Goal: Information Seeking & Learning: Learn about a topic

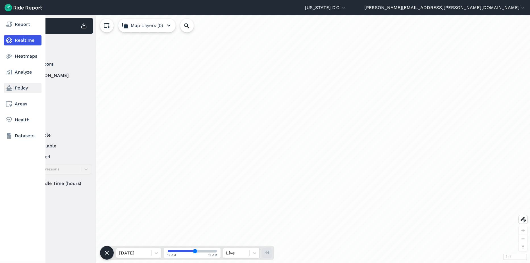
click at [24, 90] on link "Policy" at bounding box center [23, 88] width 38 height 10
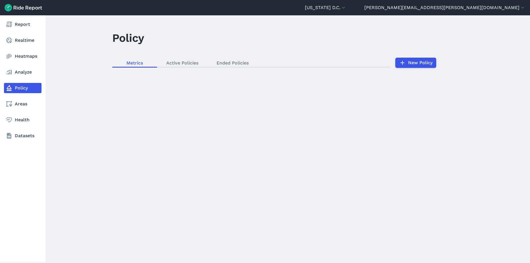
click at [19, 78] on nav "Report Realtime Heatmaps Analyze Policy Areas Health Datasets" at bounding box center [23, 80] width 46 height 130
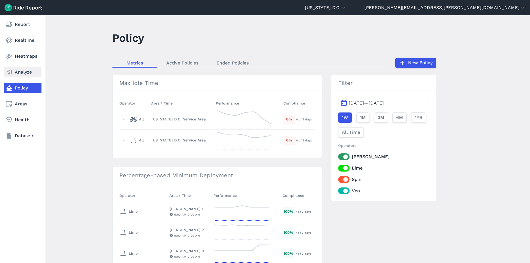
click at [16, 71] on link "Analyze" at bounding box center [23, 72] width 38 height 10
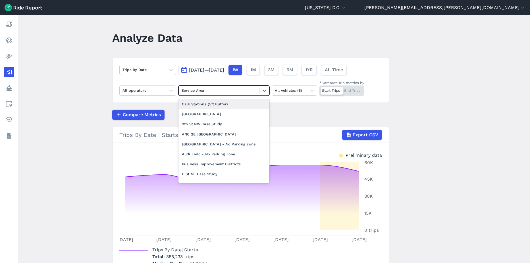
click at [218, 89] on div at bounding box center [219, 90] width 75 height 7
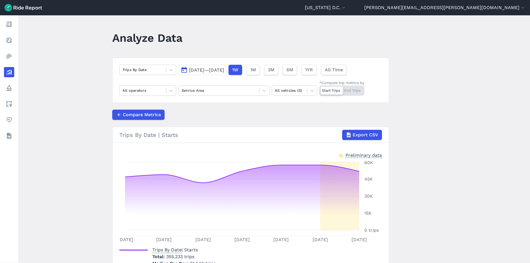
click at [218, 72] on span "[DATE]—[DATE]" at bounding box center [206, 69] width 35 height 5
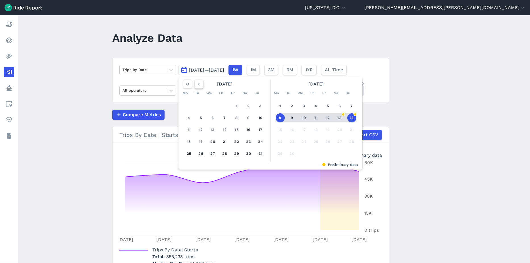
click at [197, 84] on icon "button" at bounding box center [199, 84] width 6 height 6
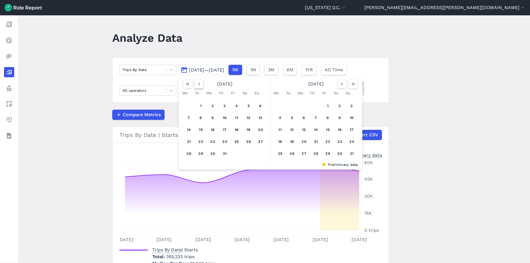
click at [197, 84] on icon "button" at bounding box center [199, 84] width 6 height 6
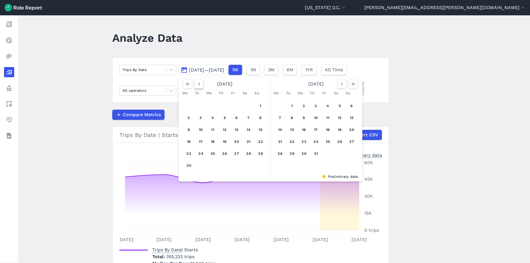
click at [197, 84] on icon "button" at bounding box center [199, 84] width 6 height 6
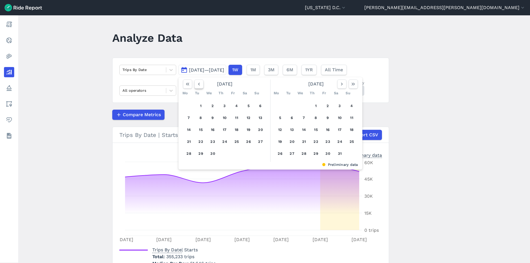
click at [197, 84] on icon "button" at bounding box center [199, 84] width 6 height 6
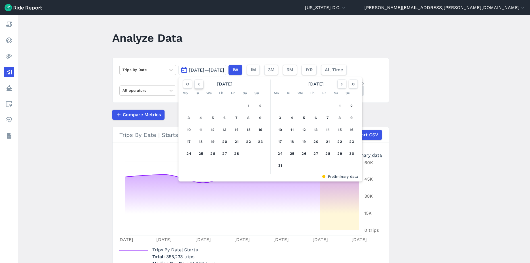
click at [197, 84] on icon "button" at bounding box center [199, 84] width 6 height 6
click at [292, 167] on button "31" at bounding box center [292, 165] width 9 height 9
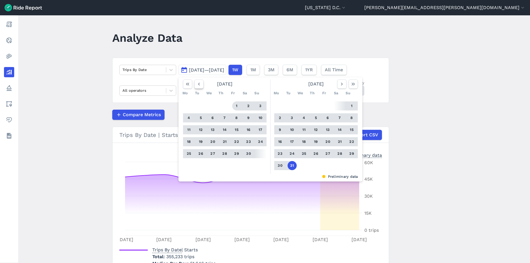
click at [198, 84] on icon "button" at bounding box center [199, 84] width 6 height 6
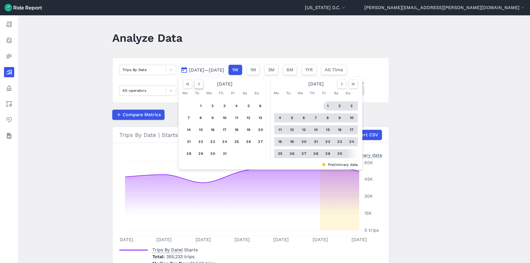
click at [198, 84] on icon "button" at bounding box center [199, 84] width 6 height 6
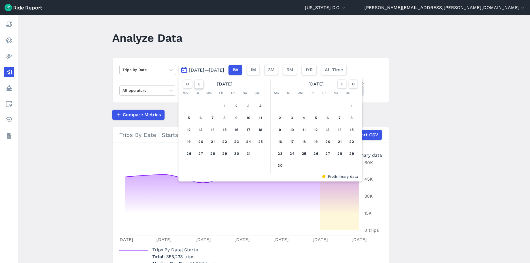
click at [198, 84] on icon "button" at bounding box center [199, 84] width 6 height 6
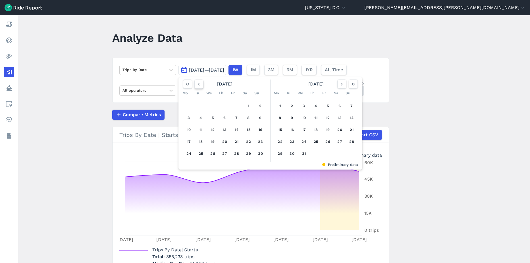
click at [198, 84] on icon "button" at bounding box center [199, 84] width 6 height 6
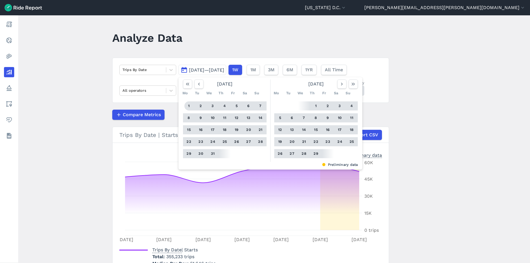
click at [189, 107] on button "1" at bounding box center [189, 106] width 9 height 9
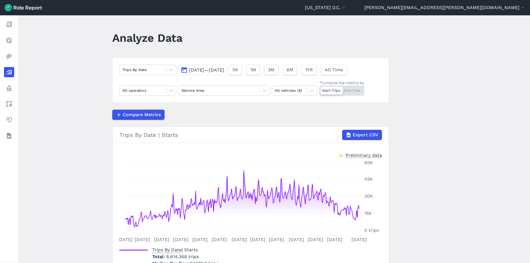
scroll to position [0, 0]
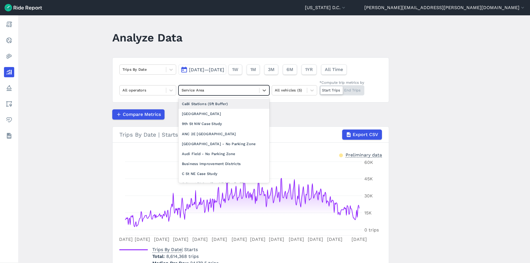
click at [214, 92] on div at bounding box center [219, 90] width 75 height 7
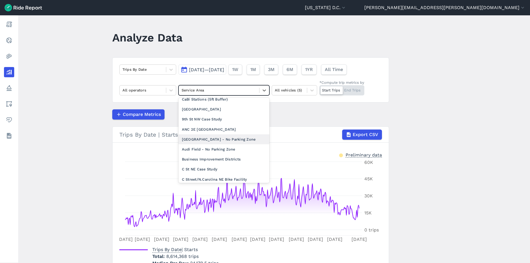
scroll to position [5, 0]
click at [224, 160] on div "Business Improvement Districts" at bounding box center [224, 159] width 91 height 10
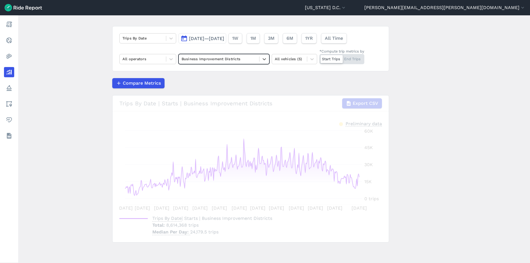
scroll to position [31, 0]
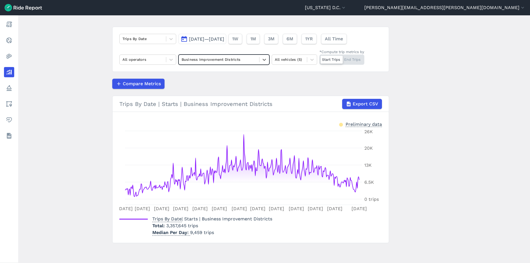
click at [239, 64] on div "Business Improvement Districts" at bounding box center [224, 60] width 91 height 10
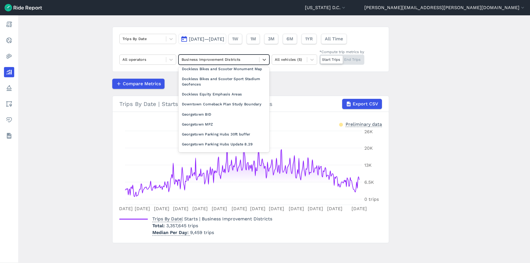
scroll to position [175, 0]
click at [211, 110] on div "Downtown Comeback Plan Study Boundary" at bounding box center [224, 105] width 91 height 10
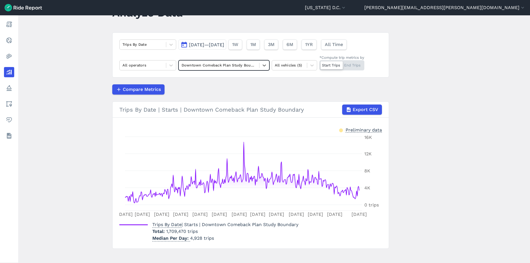
scroll to position [24, 0]
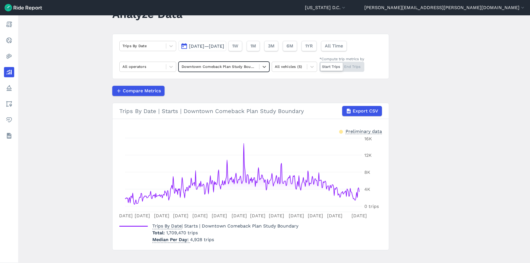
click at [254, 70] on div "Downtown Comeback Plan Study Boundary" at bounding box center [219, 66] width 80 height 9
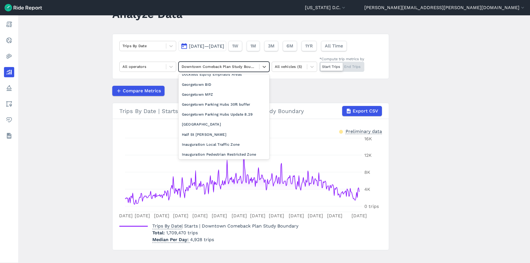
scroll to position [219, 0]
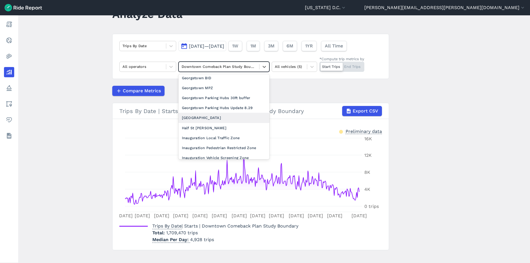
click at [444, 132] on main "Analyze Data Trips By Date [DATE]—[DATE] 1W 1M 3M 6M 1YR All Time All operators…" at bounding box center [274, 139] width 512 height 248
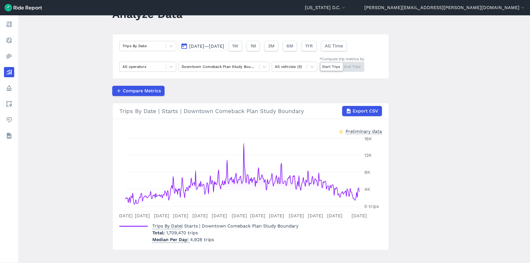
click at [351, 65] on div "Start Trips End Trips" at bounding box center [342, 67] width 45 height 10
click at [320, 65] on input "*Compute trip metrics by Start Trips End Trips" at bounding box center [320, 64] width 0 height 4
